Goal: Task Accomplishment & Management: Use online tool/utility

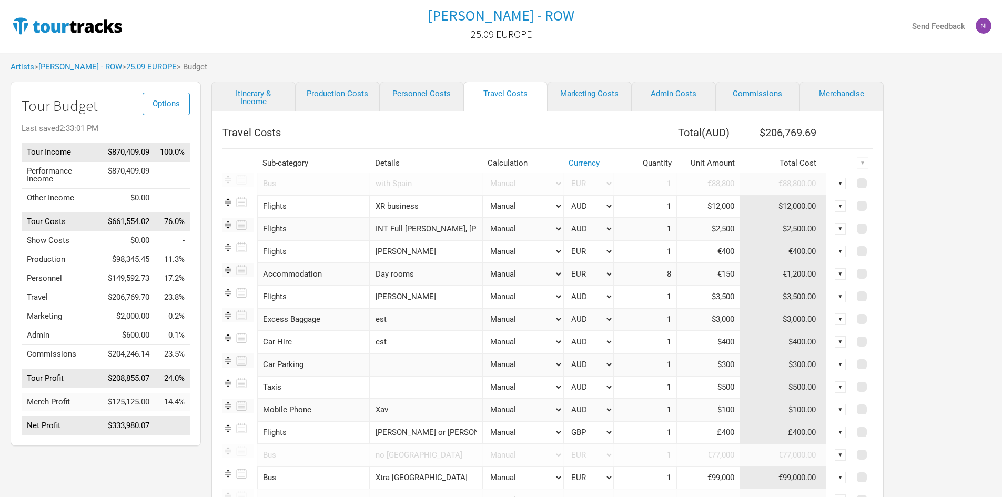
select select "EUR"
select select "GBP"
select select "EUR"
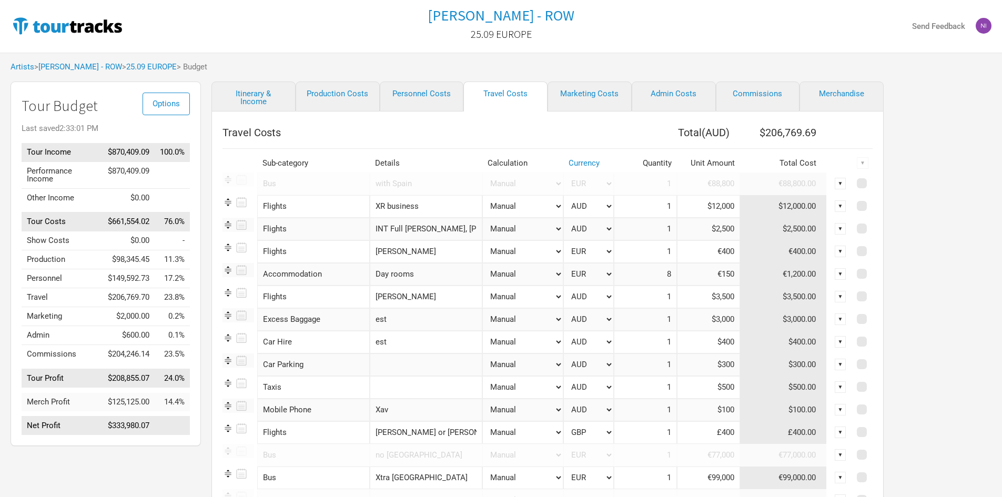
select select "EUR"
click at [609, 92] on link "Marketing Costs" at bounding box center [590, 97] width 84 height 30
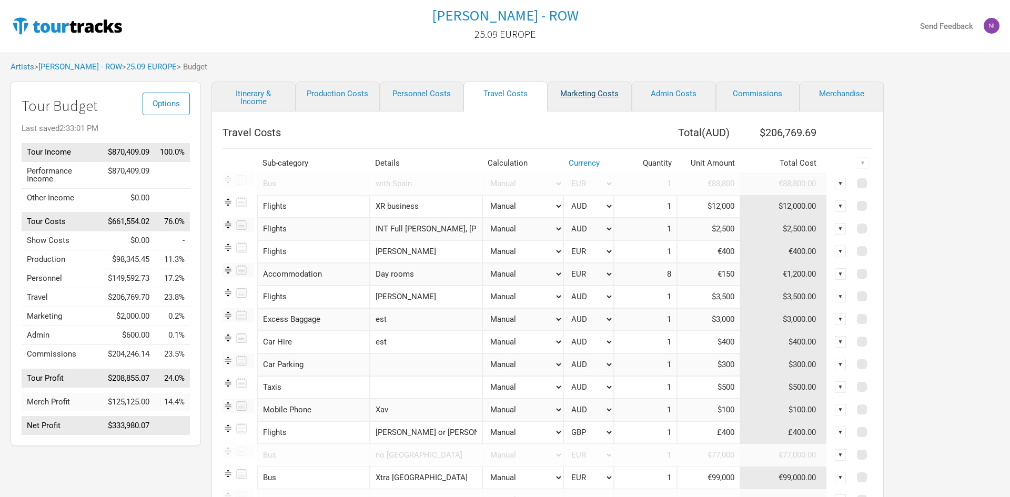
select select "% of Gross"
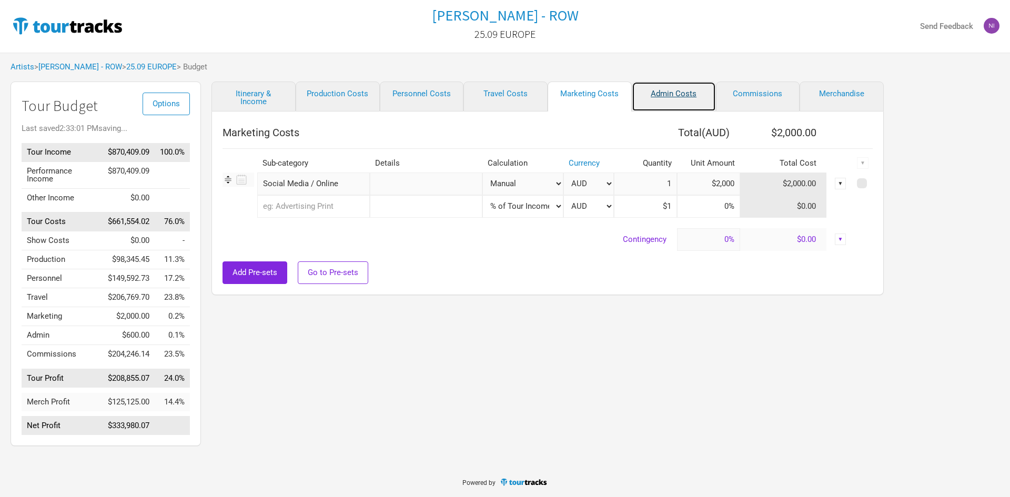
click at [655, 87] on link "Admin Costs" at bounding box center [674, 97] width 84 height 30
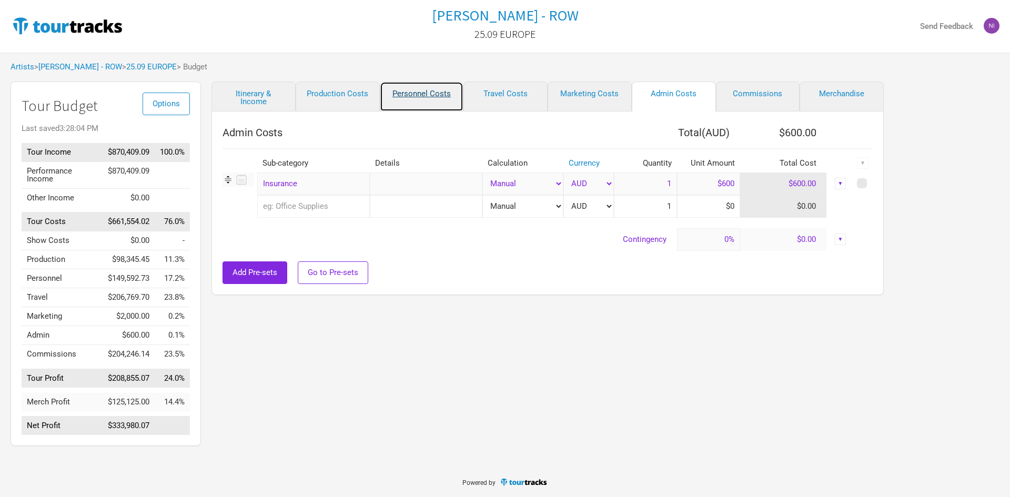
click at [425, 95] on link "Personnel Costs" at bounding box center [422, 97] width 84 height 30
select select "GBP"
select select "EUR"
select select "USD"
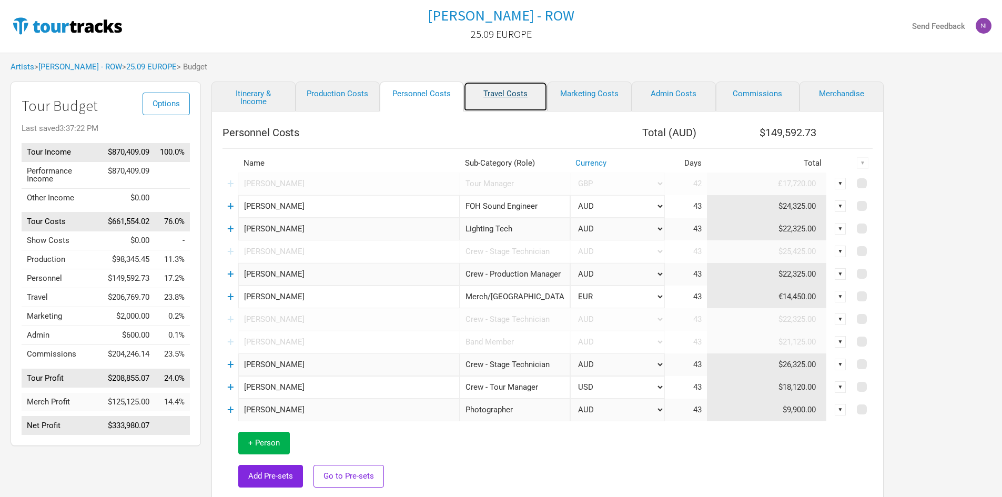
click at [477, 98] on link "Travel Costs" at bounding box center [506, 97] width 84 height 30
select select "EUR"
select select "GBP"
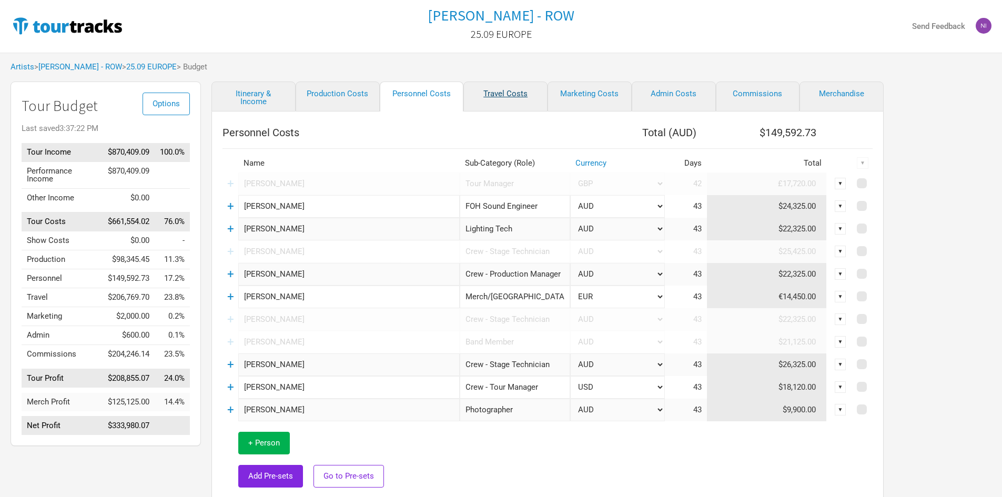
select select "EUR"
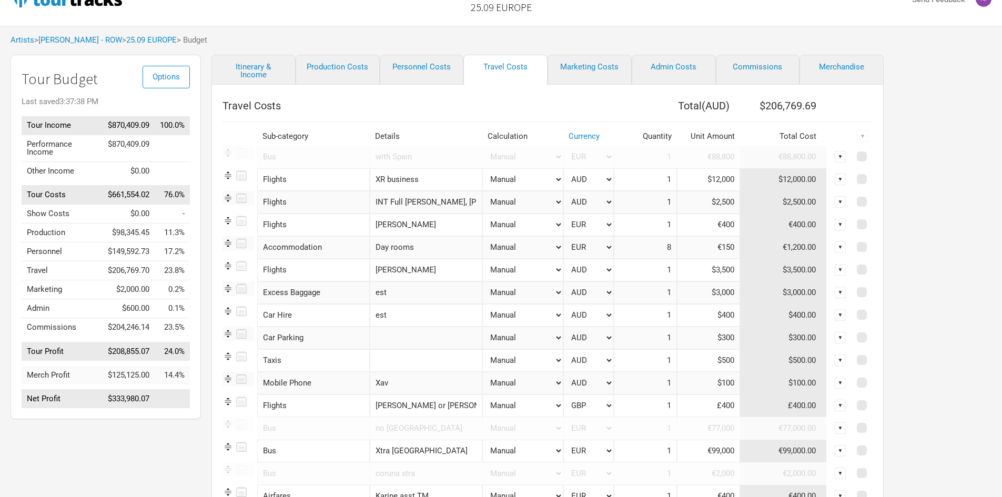
scroll to position [53, 0]
